Goal: Information Seeking & Learning: Find specific fact

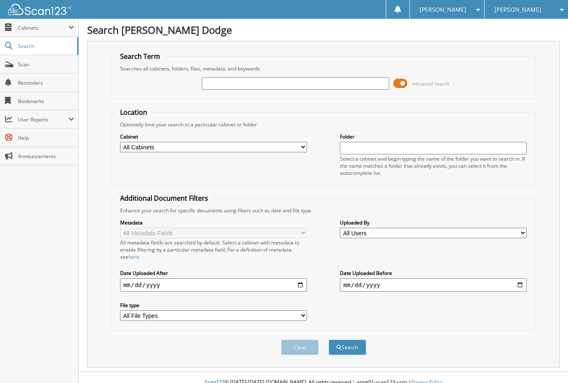
click at [293, 82] on input "text" at bounding box center [295, 83] width 187 height 13
type input "13050"
click at [329, 339] on button "Search" at bounding box center [348, 346] width 38 height 15
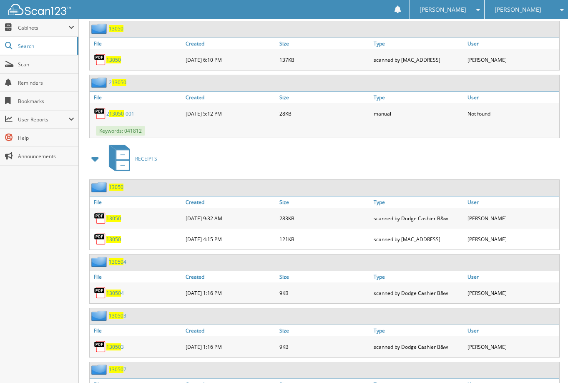
scroll to position [1209, 0]
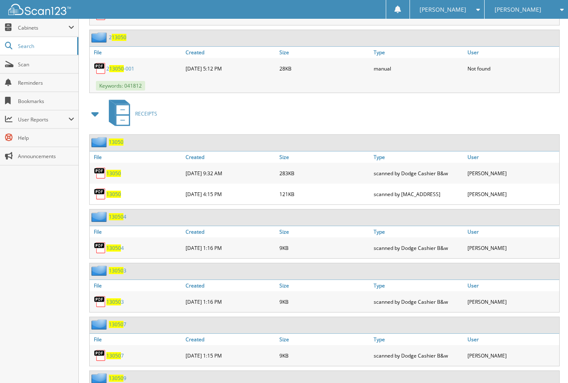
click at [110, 193] on span "13050" at bounding box center [113, 194] width 15 height 7
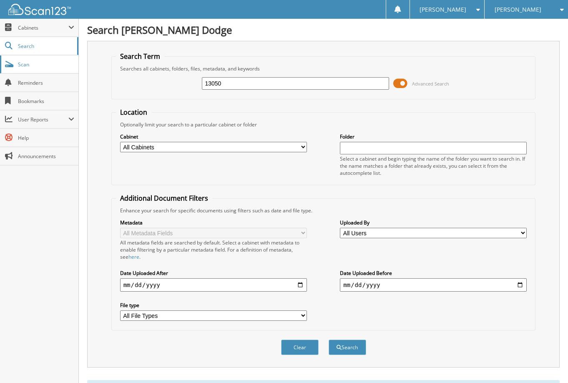
drag, startPoint x: 282, startPoint y: 83, endPoint x: 28, endPoint y: 64, distance: 255.0
click at [121, 92] on div "25 Advanced Search" at bounding box center [323, 83] width 415 height 23
click at [291, 86] on input "25" at bounding box center [295, 83] width 187 height 13
type input "2539279"
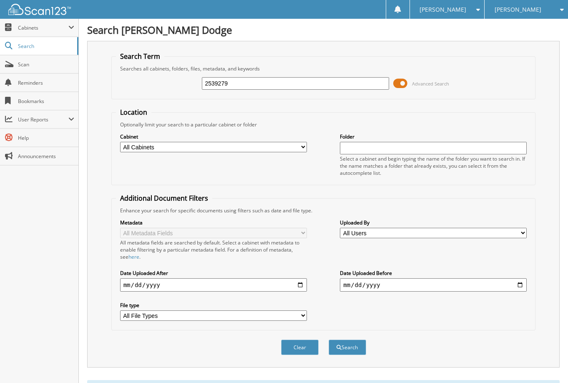
click at [329, 339] on button "Search" at bounding box center [348, 346] width 38 height 15
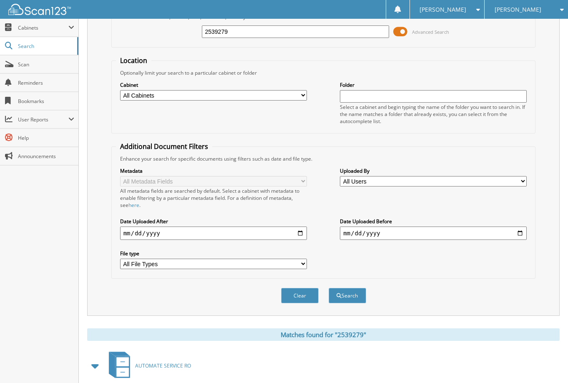
scroll to position [151, 0]
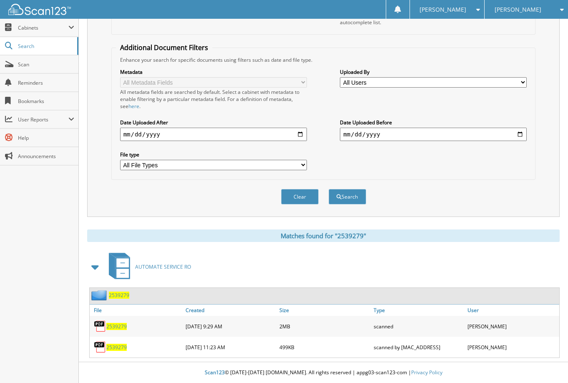
click at [121, 346] on span "2539279" at bounding box center [116, 347] width 20 height 7
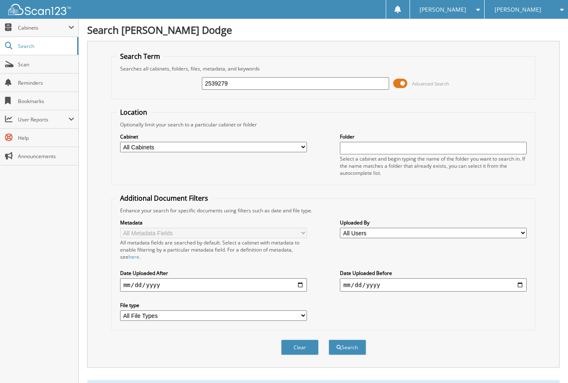
click at [262, 82] on input "2539279" at bounding box center [295, 83] width 187 height 13
drag, startPoint x: 111, startPoint y: 95, endPoint x: 139, endPoint y: 91, distance: 28.2
click at [111, 95] on fieldset "Search Term Searches all cabinets, folders, files, metadata, and keywords 253 A…" at bounding box center [323, 76] width 424 height 48
click at [242, 81] on input "253" at bounding box center [295, 83] width 187 height 13
click at [127, 93] on fieldset "Search Term Searches all cabinets, folders, files, metadata, and keywords 2539 …" at bounding box center [323, 76] width 424 height 48
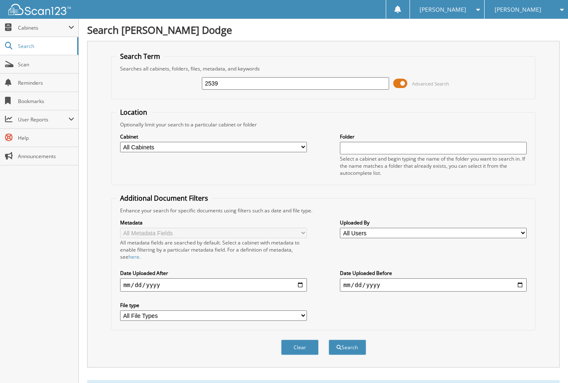
click at [248, 83] on input "2539" at bounding box center [295, 83] width 187 height 13
type input "2539163"
click at [329, 339] on button "Search" at bounding box center [348, 346] width 38 height 15
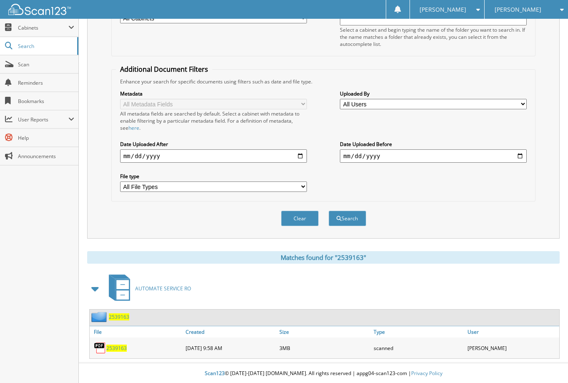
scroll to position [130, 0]
click at [108, 346] on span "2539163" at bounding box center [116, 347] width 20 height 7
